Goal: Task Accomplishment & Management: Manage account settings

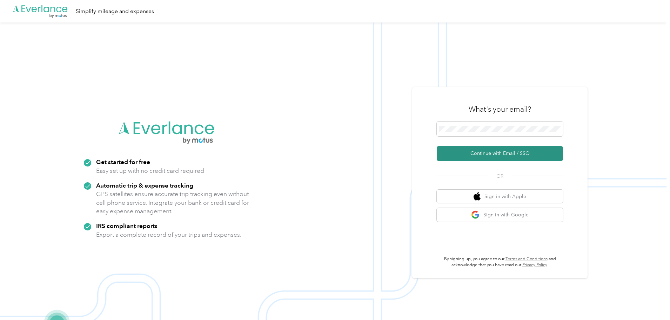
click at [484, 150] on button "Continue with Email / SSO" at bounding box center [500, 153] width 126 height 15
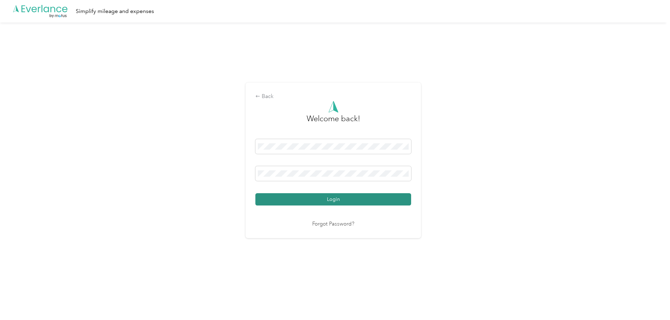
click at [320, 200] on button "Login" at bounding box center [333, 199] width 156 height 12
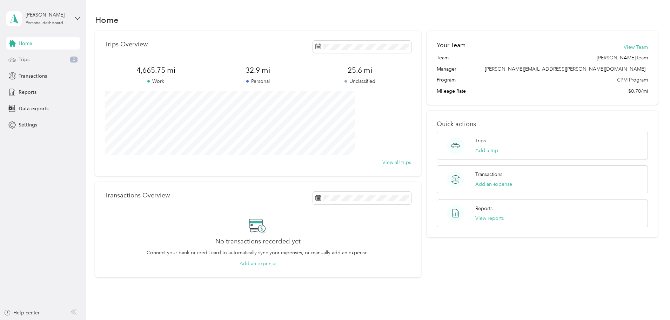
click at [55, 62] on div "Trips 2" at bounding box center [43, 59] width 74 height 13
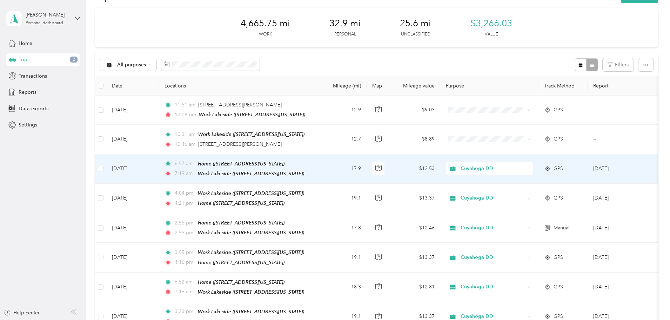
scroll to position [35, 0]
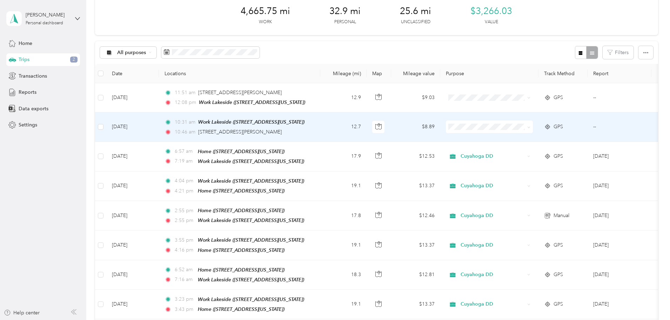
click at [530, 125] on span at bounding box center [528, 126] width 3 height 6
click at [530, 128] on span at bounding box center [528, 127] width 6 height 8
click at [530, 127] on icon at bounding box center [528, 127] width 3 height 3
click at [569, 139] on span "Cuyahoga DD" at bounding box center [542, 138] width 65 height 7
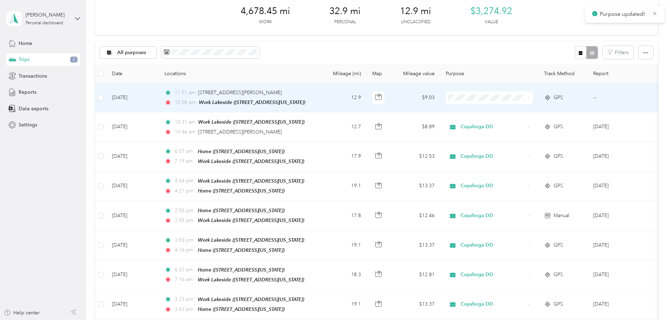
click at [533, 97] on span at bounding box center [489, 97] width 87 height 13
click at [530, 98] on icon at bounding box center [528, 97] width 3 height 3
click at [565, 108] on span "Cuyahoga DD" at bounding box center [542, 110] width 65 height 7
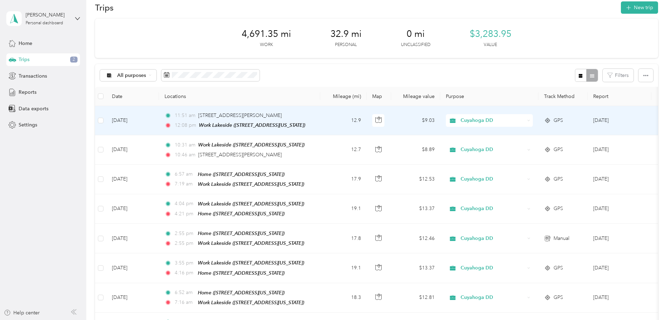
scroll to position [0, 0]
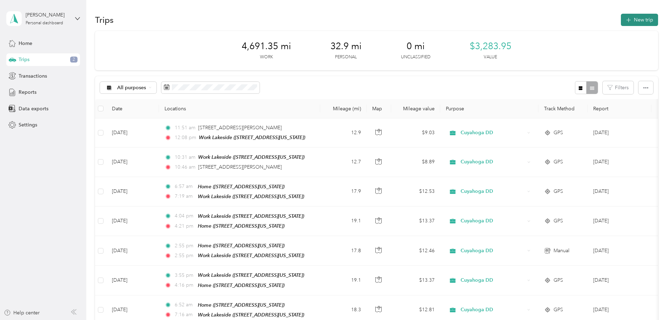
click at [621, 15] on button "New trip" at bounding box center [639, 20] width 37 height 12
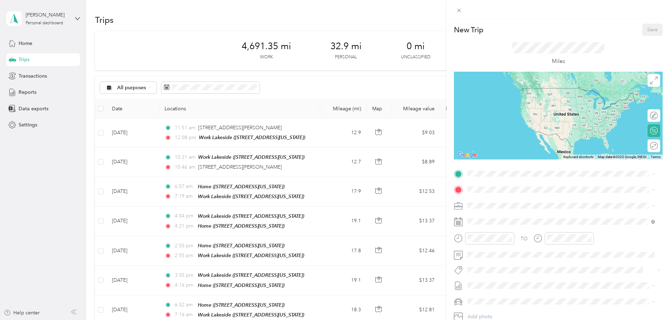
click at [502, 200] on strong "Work Lakeside" at bounding box center [498, 199] width 34 height 6
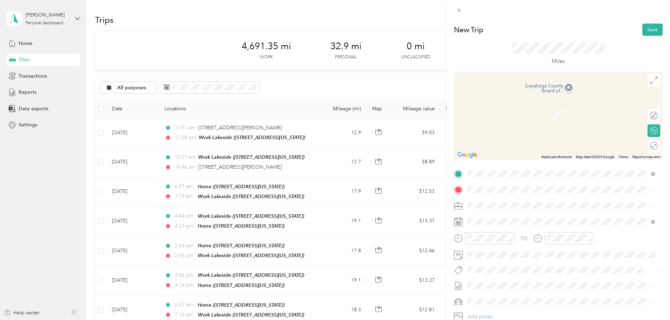
click at [493, 183] on div "TO Add photo" at bounding box center [558, 252] width 209 height 169
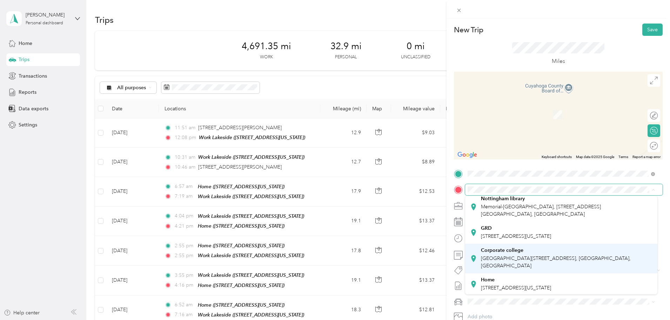
scroll to position [42, 0]
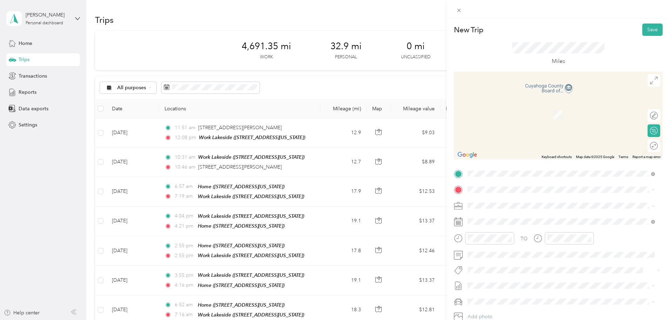
click at [490, 283] on span "[STREET_ADDRESS][US_STATE]" at bounding box center [516, 286] width 70 height 6
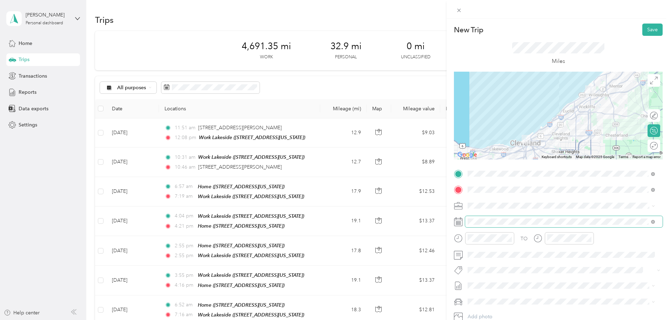
click at [481, 224] on span at bounding box center [563, 221] width 197 height 11
click at [456, 221] on icon at bounding box center [458, 221] width 9 height 9
click at [652, 219] on span at bounding box center [653, 221] width 4 height 6
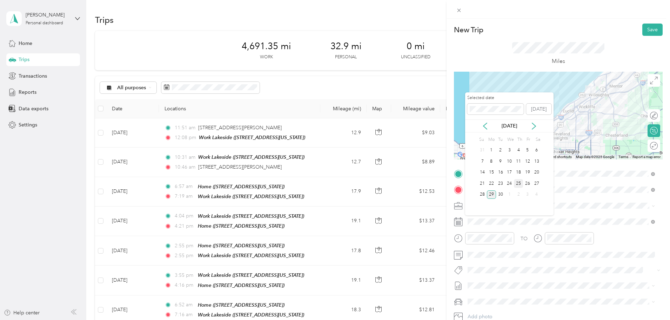
click at [517, 181] on div "25" at bounding box center [518, 183] width 9 height 9
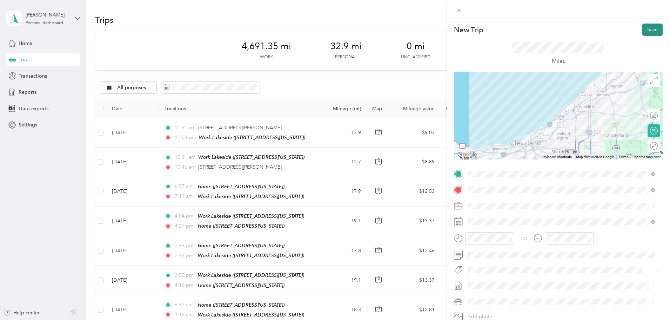
click at [648, 26] on button "Save" at bounding box center [652, 29] width 20 height 12
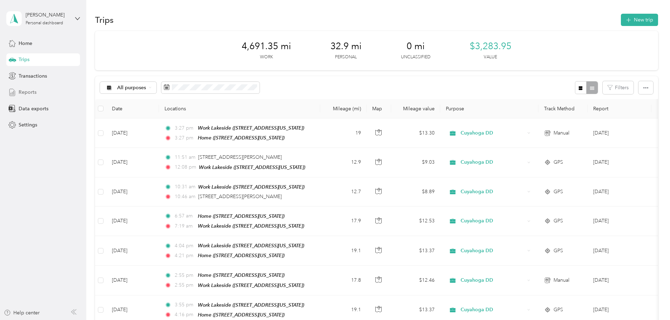
click at [39, 93] on div "Reports" at bounding box center [43, 92] width 74 height 13
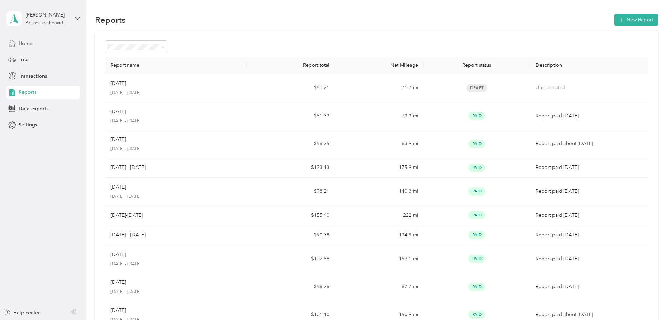
click at [29, 46] on span "Home" at bounding box center [26, 43] width 14 height 7
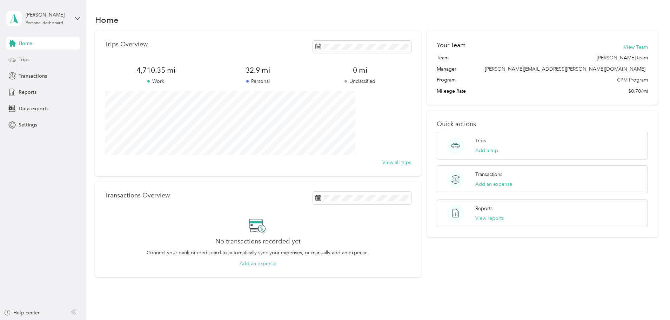
click at [27, 65] on div "Trips" at bounding box center [43, 59] width 74 height 13
click at [42, 61] on div "Trips" at bounding box center [43, 59] width 74 height 13
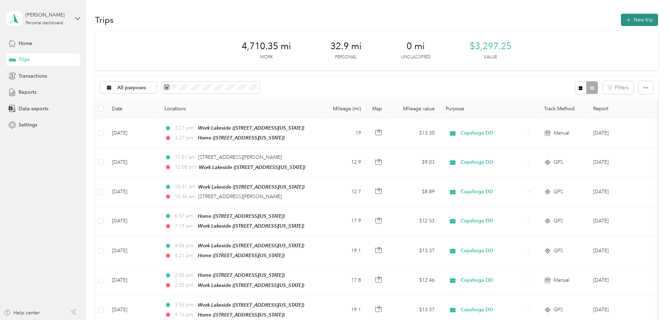
click at [621, 19] on button "New trip" at bounding box center [639, 20] width 37 height 12
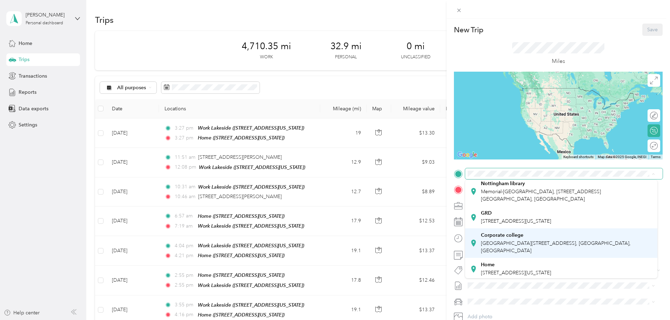
scroll to position [42, 0]
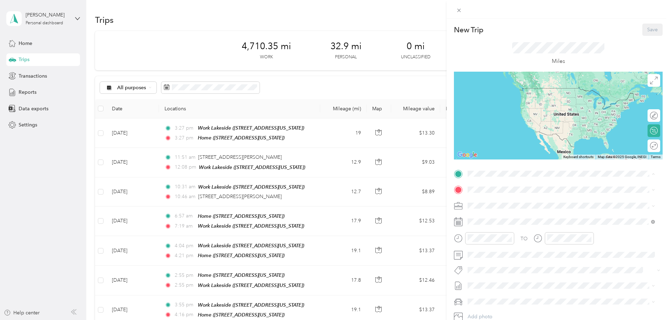
click at [489, 264] on div "Home [STREET_ADDRESS][US_STATE]" at bounding box center [516, 267] width 70 height 15
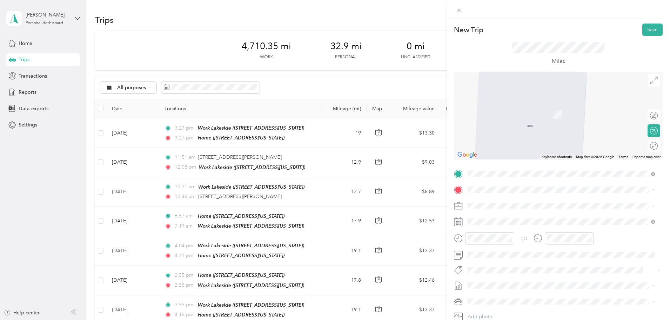
click at [489, 219] on div "Work Lakeside [STREET_ADDRESS][US_STATE]" at bounding box center [516, 221] width 70 height 15
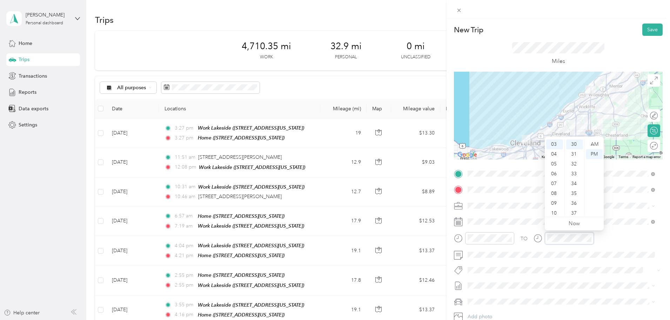
scroll to position [42, 0]
click at [599, 141] on div "AM" at bounding box center [594, 144] width 17 height 10
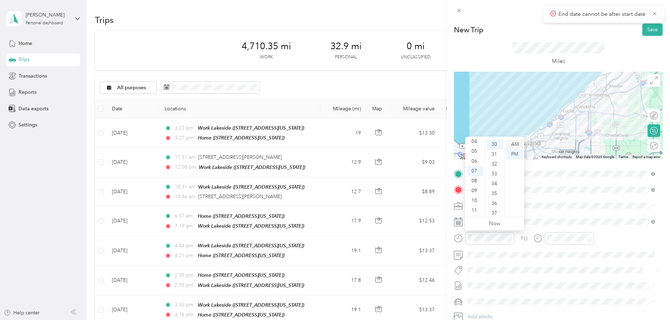
click at [516, 146] on div "AM" at bounding box center [514, 144] width 17 height 10
click at [602, 209] on span at bounding box center [563, 205] width 197 height 11
click at [646, 26] on button "Save" at bounding box center [652, 29] width 20 height 12
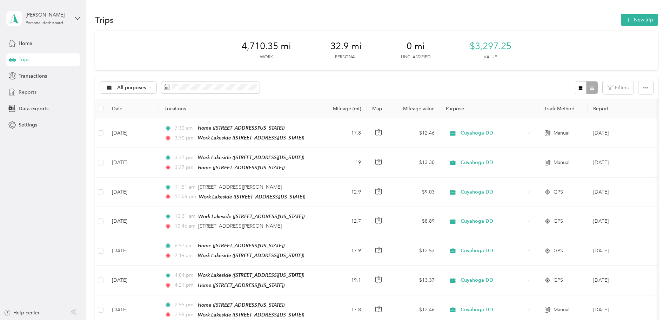
click at [28, 90] on span "Reports" at bounding box center [28, 91] width 18 height 7
